Goal: Use online tool/utility: Utilize a website feature to perform a specific function

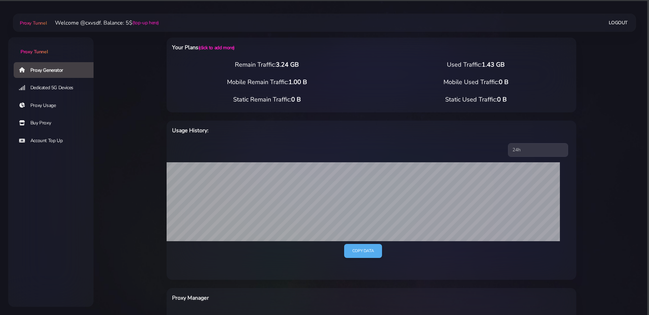
select select "NL"
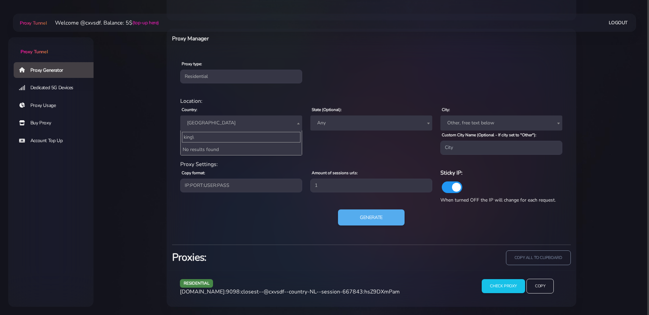
type input "king"
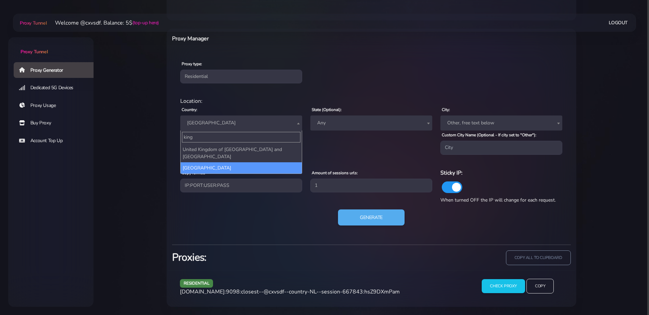
select select "UK"
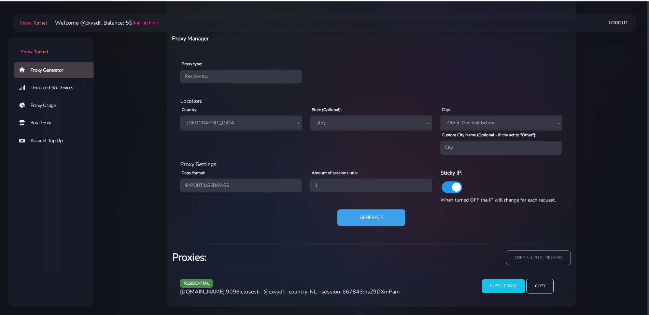
click at [352, 223] on button "Generate" at bounding box center [371, 217] width 68 height 17
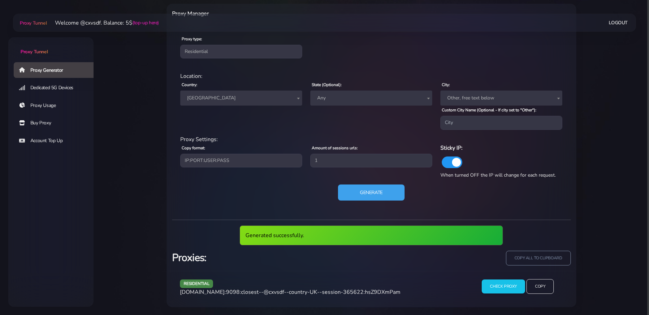
scroll to position [284, 0]
click at [305, 290] on span "[DOMAIN_NAME]:9098:closest--@cxvsdf--country-UK--session-365622:hsZ9DXmPam" at bounding box center [290, 292] width 221 height 8
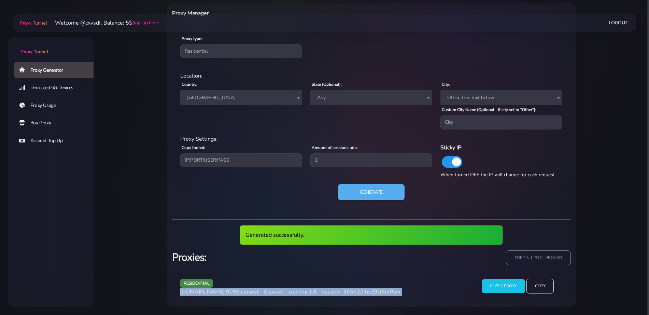
click at [305, 290] on span "[DOMAIN_NAME]:9098:closest--@cxvsdf--country-UK--session-365622:hsZ9DXmPam" at bounding box center [290, 292] width 221 height 8
copy div "[DOMAIN_NAME]:9098:closest--@cxvsdf--country-UK--session-365622:hsZ9DXmPam"
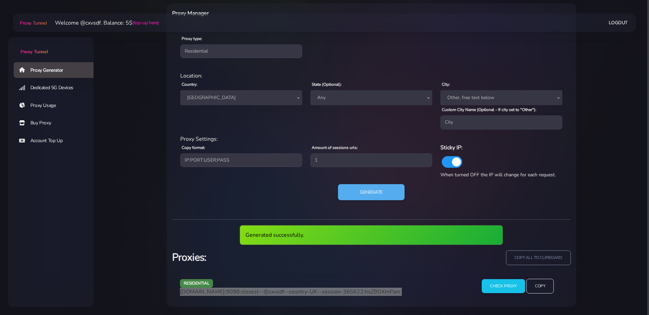
scroll to position [259, 0]
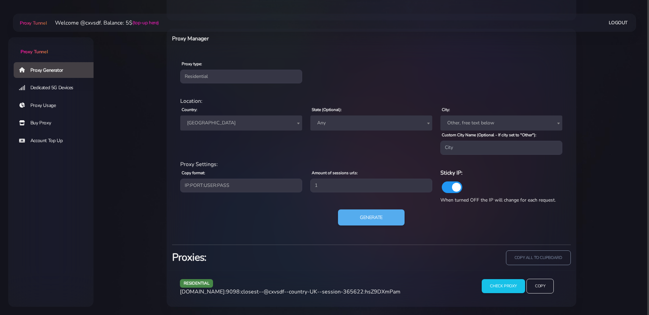
click at [325, 125] on span "Any" at bounding box center [371, 123] width 114 height 10
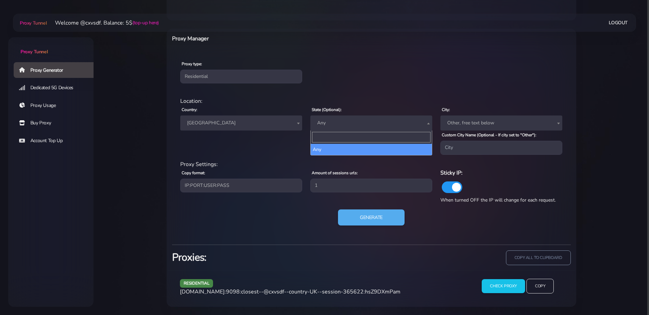
click at [325, 125] on span "Any" at bounding box center [371, 123] width 114 height 10
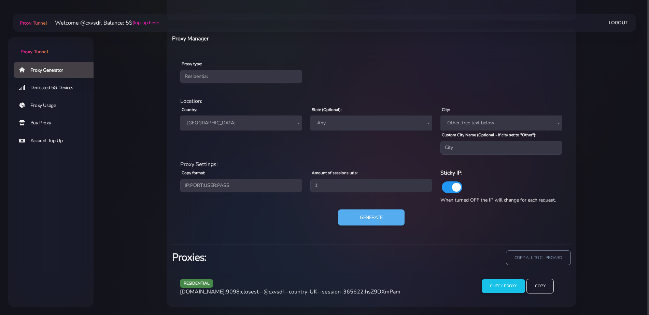
click at [455, 122] on span "Other, free text below" at bounding box center [502, 123] width 114 height 10
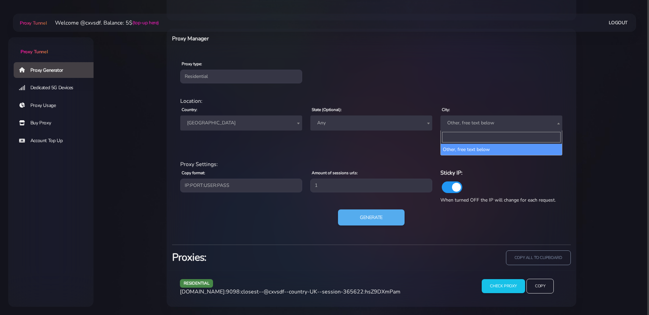
click at [455, 122] on span "Other, free text below" at bounding box center [502, 123] width 114 height 10
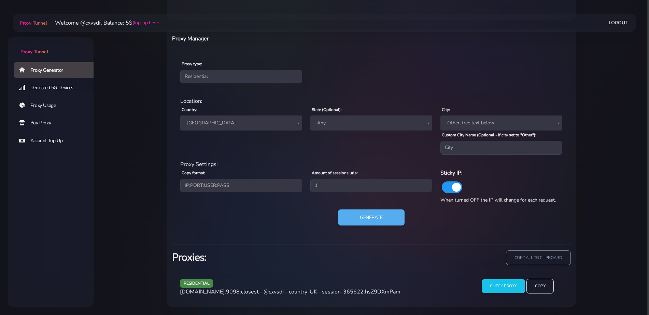
click at [458, 187] on span at bounding box center [452, 187] width 20 height 12
click at [442, 186] on input "checkbox" at bounding box center [442, 186] width 0 height 0
click at [453, 188] on span at bounding box center [452, 187] width 20 height 12
click at [442, 186] on input "checkbox" at bounding box center [442, 186] width 0 height 0
click at [440, 171] on div "Sticky IP: When turned OFF the IP will change for each request." at bounding box center [501, 186] width 130 height 36
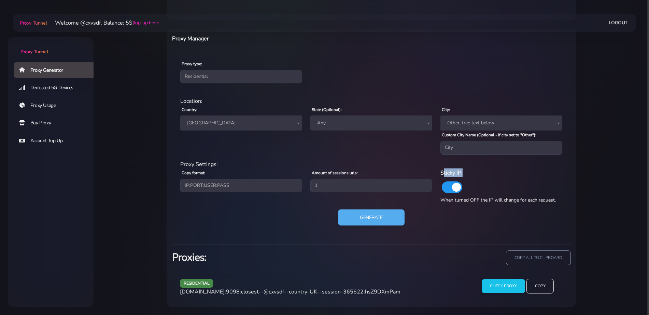
drag, startPoint x: 447, startPoint y: 171, endPoint x: 466, endPoint y: 172, distance: 18.8
click at [466, 172] on h6 "Sticky IP:" at bounding box center [501, 172] width 122 height 9
click at [449, 169] on h6 "Sticky IP:" at bounding box center [501, 172] width 122 height 9
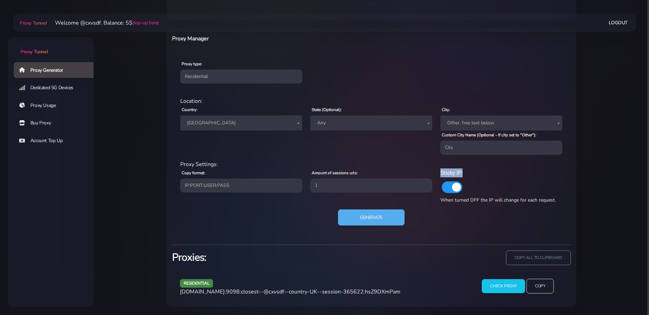
click at [449, 169] on h6 "Sticky IP:" at bounding box center [501, 172] width 122 height 9
copy div "Sticky IP:"
click at [443, 199] on span "When turned OFF the IP will change for each request." at bounding box center [497, 200] width 115 height 6
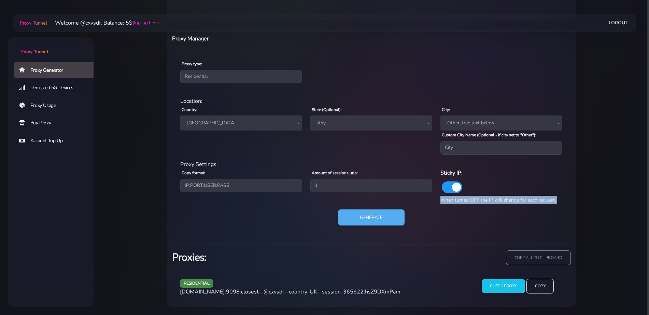
copy div "When turned OFF the IP will change for each request. Generate"
click at [458, 188] on span at bounding box center [452, 187] width 20 height 12
click at [442, 186] on input "checkbox" at bounding box center [442, 186] width 0 height 0
click at [455, 215] on div "Generate" at bounding box center [371, 220] width 391 height 22
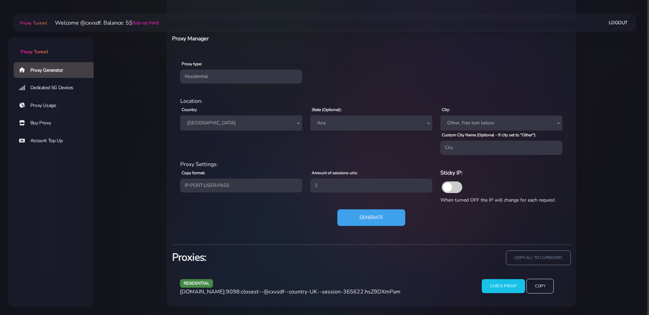
click at [354, 217] on button "Generate" at bounding box center [371, 217] width 68 height 17
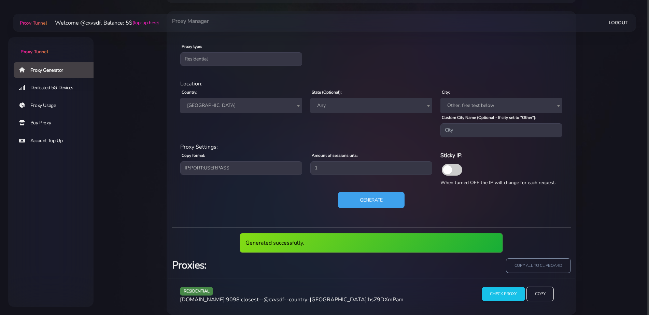
scroll to position [284, 0]
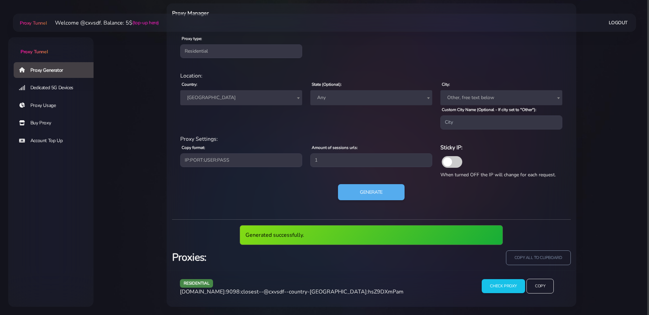
click at [306, 290] on span "[DOMAIN_NAME]:9098:closest--@cxvsdf--country-[GEOGRAPHIC_DATA]:hsZ9DXmPam" at bounding box center [292, 292] width 224 height 8
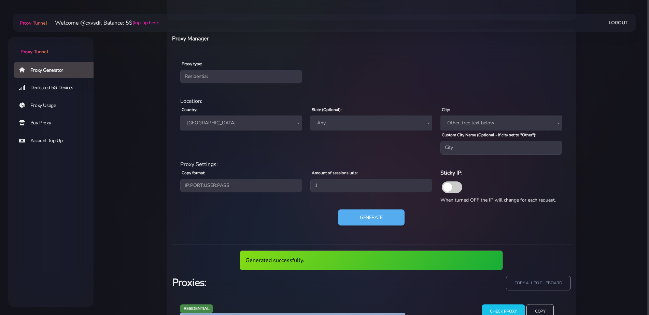
click at [306, 313] on span "[DOMAIN_NAME]:9098:closest--@cxvsdf--country-[GEOGRAPHIC_DATA]:hsZ9DXmPam" at bounding box center [292, 317] width 224 height 8
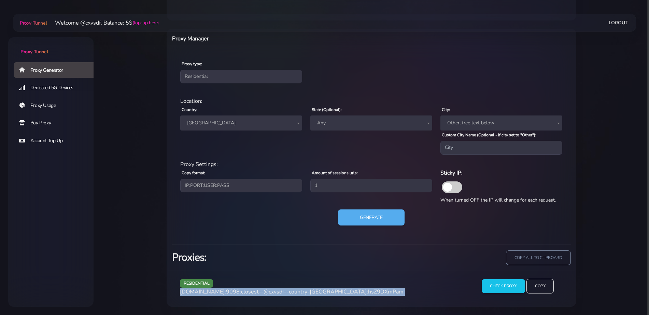
copy div "[DOMAIN_NAME]:9098:closest--@cxvsdf--country-[GEOGRAPHIC_DATA]:hsZ9DXmPam"
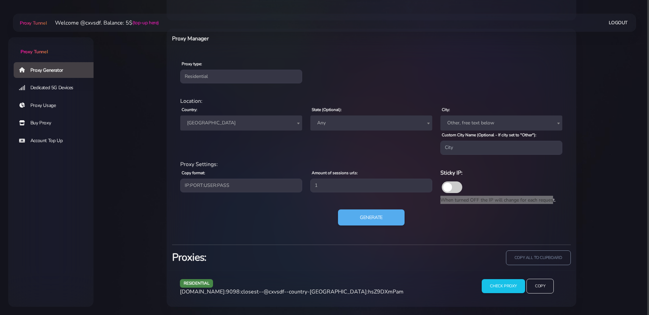
drag, startPoint x: 439, startPoint y: 197, endPoint x: 553, endPoint y: 199, distance: 114.4
click at [553, 199] on div "Sticky IP: When turned OFF the IP will change for each request." at bounding box center [501, 186] width 130 height 36
copy span "When turned OFF the IP will change for each reques"
click at [489, 199] on span "When turned OFF the IP will change for each request." at bounding box center [497, 200] width 115 height 6
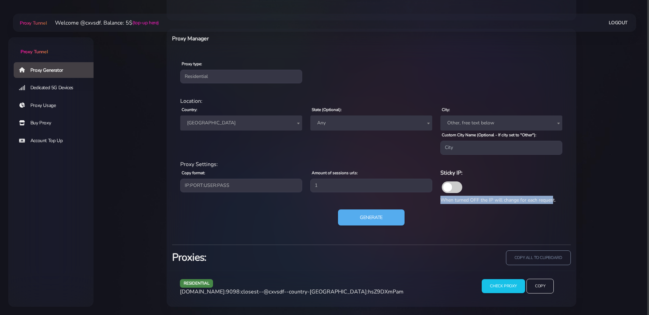
click at [489, 199] on span "When turned OFF the IP will change for each request." at bounding box center [497, 200] width 115 height 6
click at [355, 220] on button "Generate" at bounding box center [371, 217] width 68 height 17
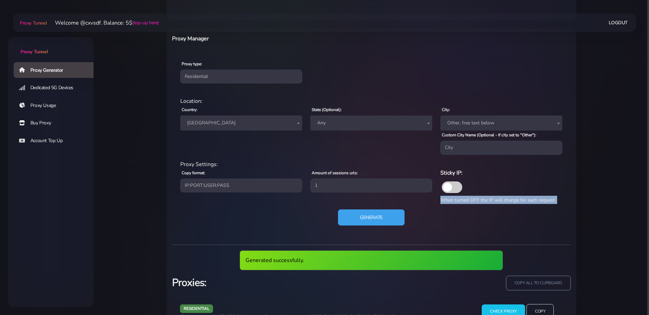
scroll to position [284, 0]
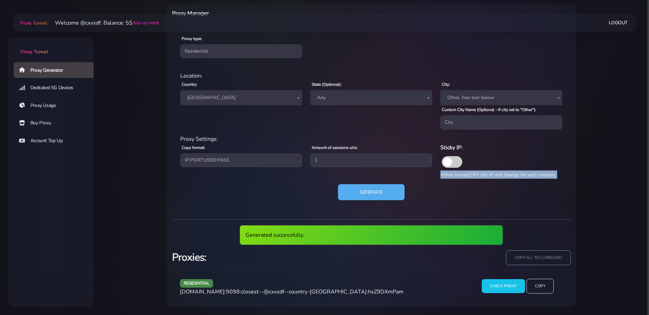
click at [297, 290] on span "[DOMAIN_NAME]:9098:closest--@cxvsdf--country-[GEOGRAPHIC_DATA]:hsZ9DXmPam" at bounding box center [292, 292] width 224 height 8
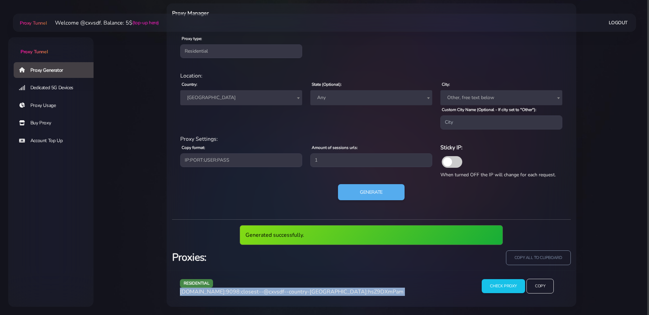
click at [297, 290] on span "[DOMAIN_NAME]:9098:closest--@cxvsdf--country-[GEOGRAPHIC_DATA]:hsZ9DXmPam" at bounding box center [292, 292] width 224 height 8
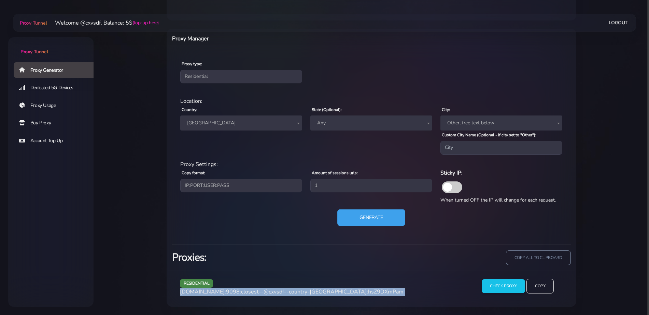
click at [383, 213] on button "Generate" at bounding box center [371, 217] width 68 height 17
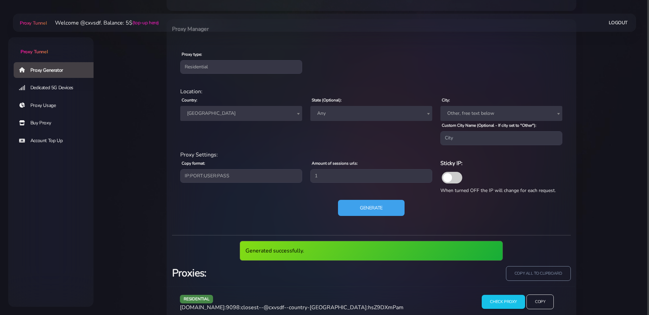
scroll to position [284, 0]
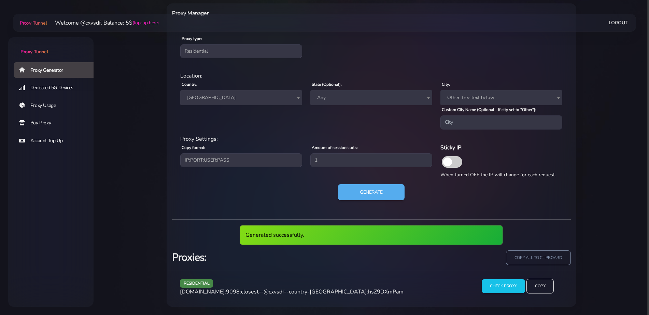
click at [283, 290] on span "[DOMAIN_NAME]:9098:closest--@cxvsdf--country-[GEOGRAPHIC_DATA]:hsZ9DXmPam" at bounding box center [292, 292] width 224 height 8
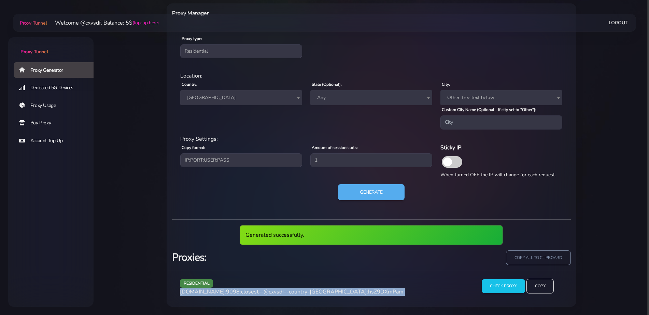
click at [283, 290] on span "[DOMAIN_NAME]:9098:closest--@cxvsdf--country-[GEOGRAPHIC_DATA]:hsZ9DXmPam" at bounding box center [292, 292] width 224 height 8
copy div "[DOMAIN_NAME]:9098:closest--@cxvsdf--country-[GEOGRAPHIC_DATA]:hsZ9DXmPam"
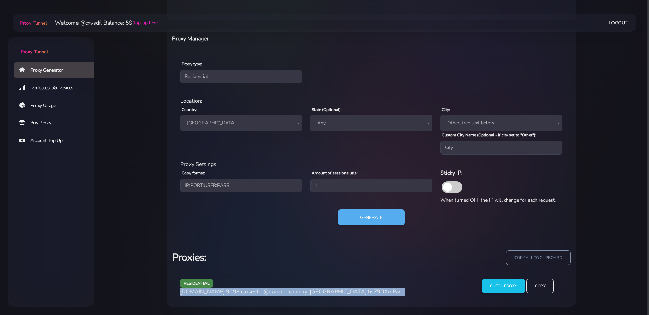
scroll to position [259, 0]
